Goal: Information Seeking & Learning: Learn about a topic

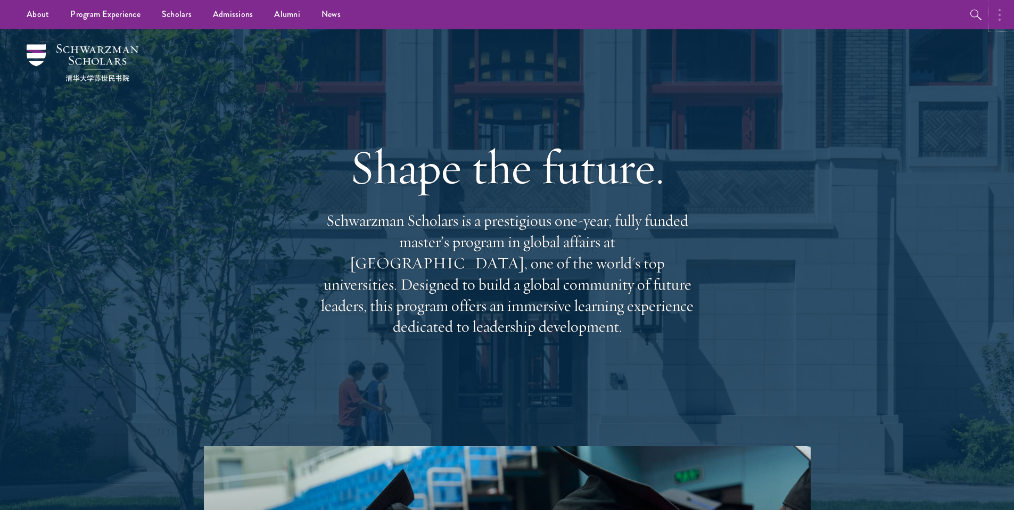
click at [1000, 25] on button "button" at bounding box center [1001, 14] width 23 height 29
click at [874, 14] on button "button" at bounding box center [861, 14] width 29 height 29
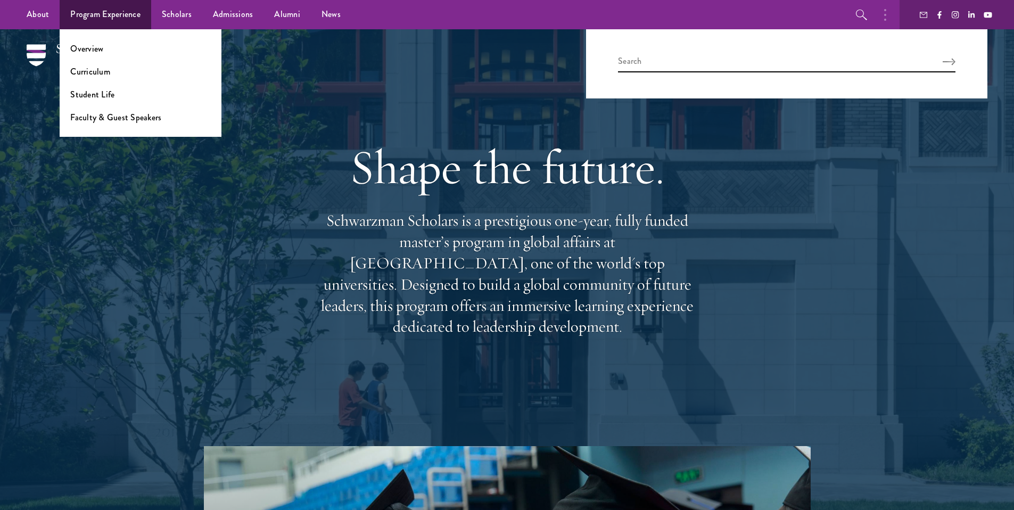
click at [178, 196] on div "Shape the future. Schwarzman Scholars is a prestigious one-year, fully funded m…" at bounding box center [507, 237] width 766 height 417
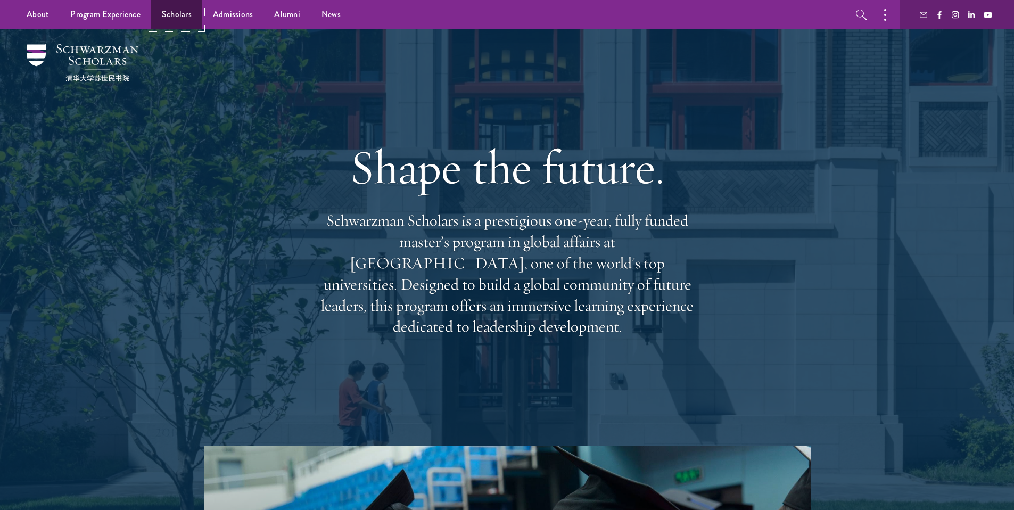
click at [177, 15] on link "Scholars" at bounding box center [176, 14] width 51 height 29
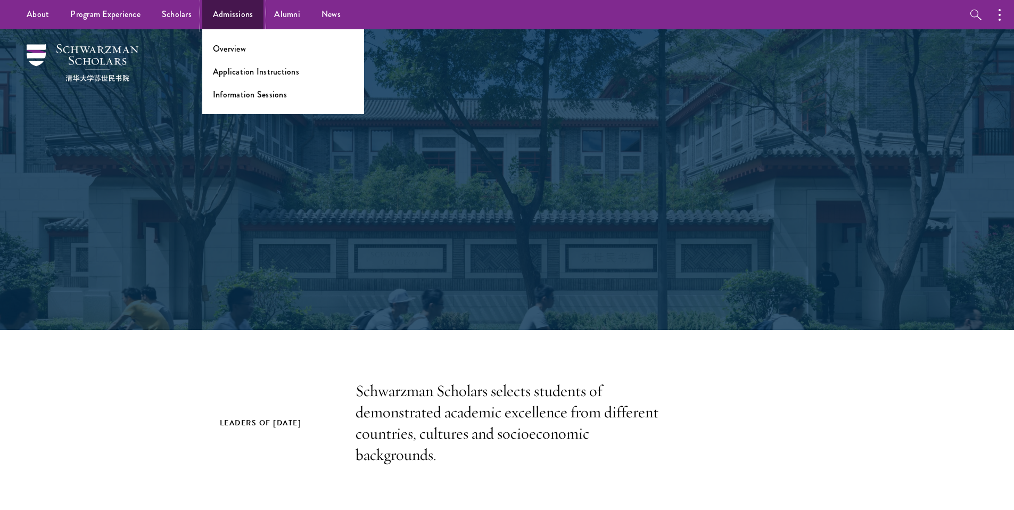
click at [230, 8] on link "Admissions" at bounding box center [233, 14] width 62 height 29
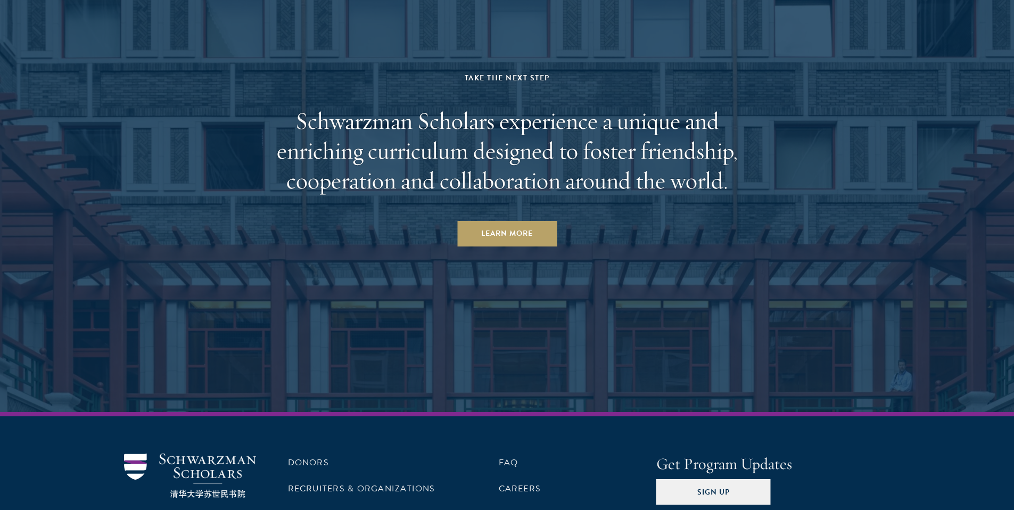
scroll to position [5247, 0]
